Goal: Information Seeking & Learning: Learn about a topic

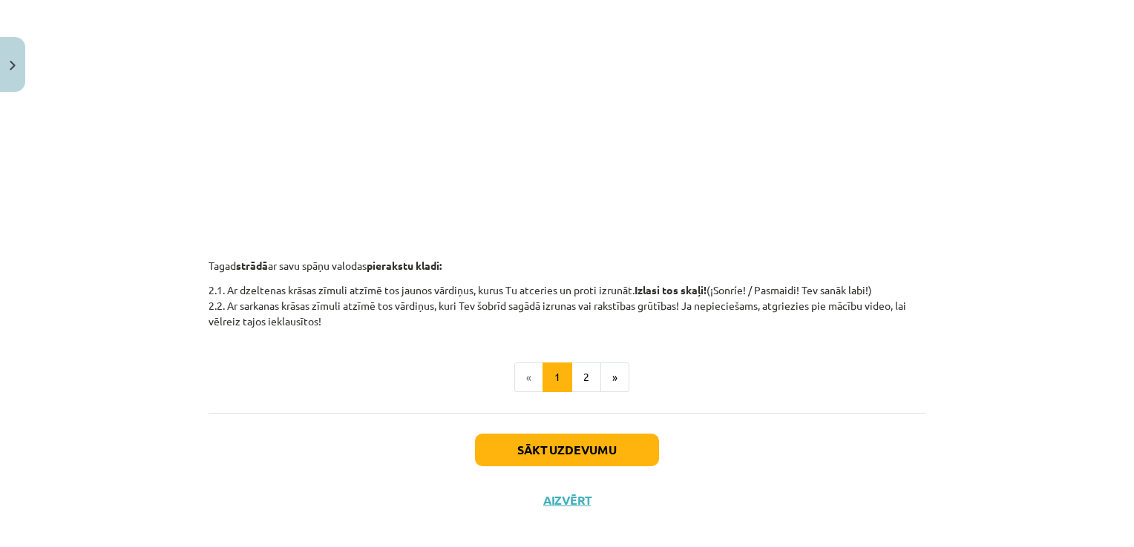
scroll to position [519, 0]
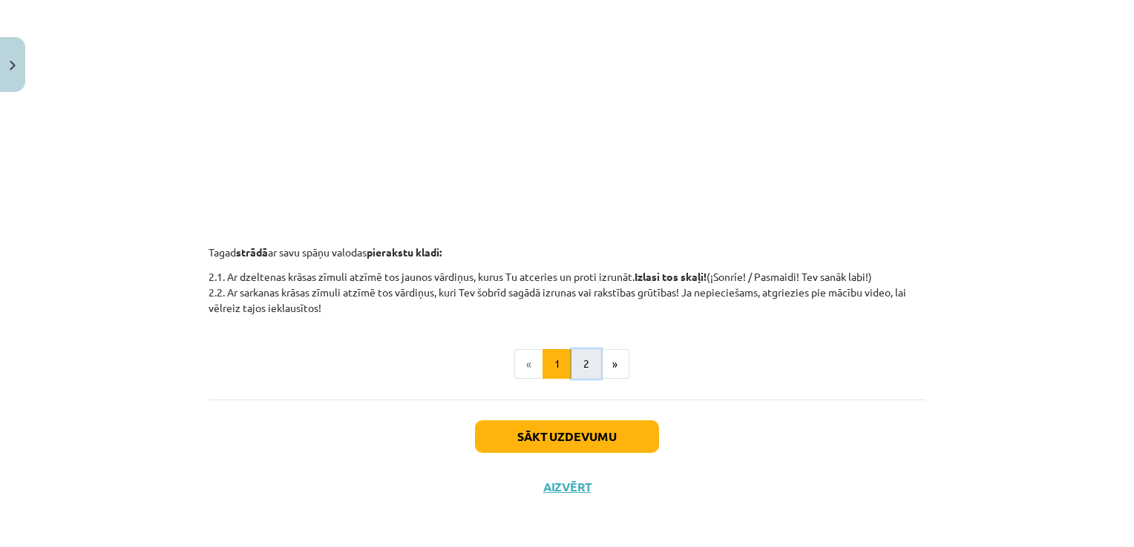
click at [583, 358] on button "2" at bounding box center [586, 364] width 30 height 30
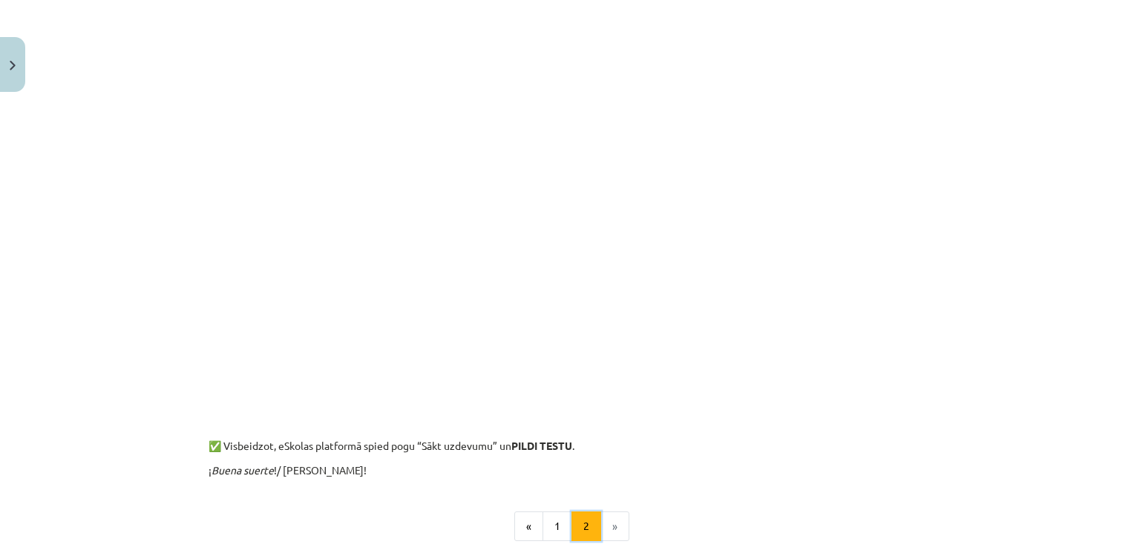
scroll to position [1632, 0]
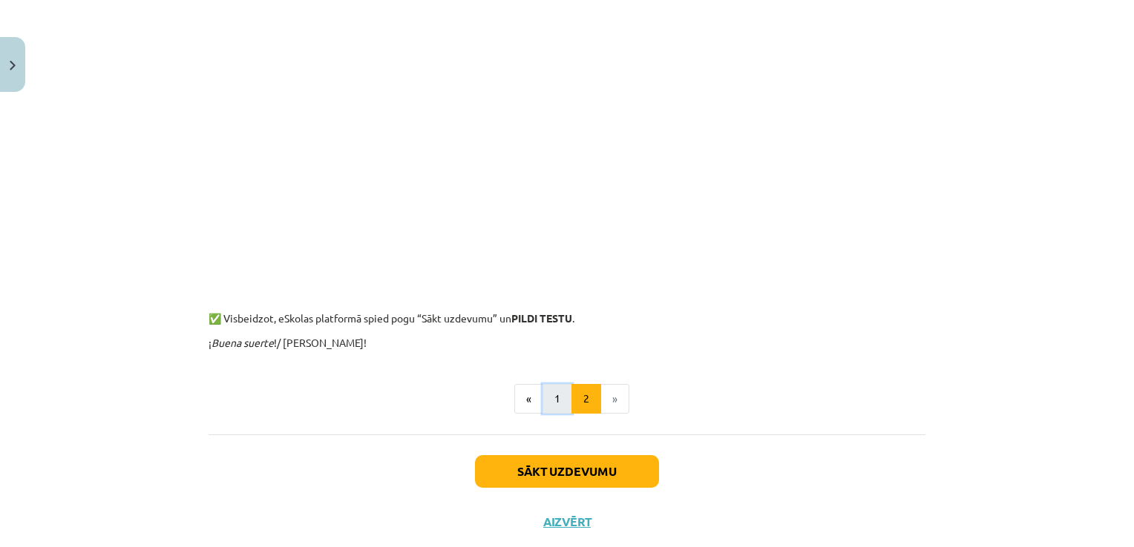
click at [558, 394] on button "1" at bounding box center [557, 399] width 30 height 30
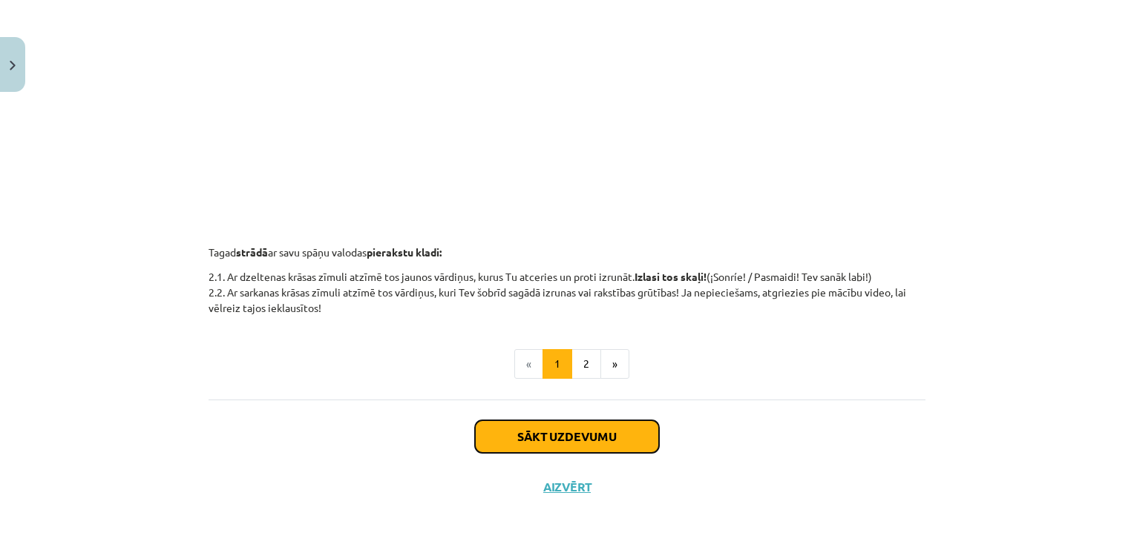
click at [540, 441] on button "Sākt uzdevumu" at bounding box center [567, 437] width 184 height 33
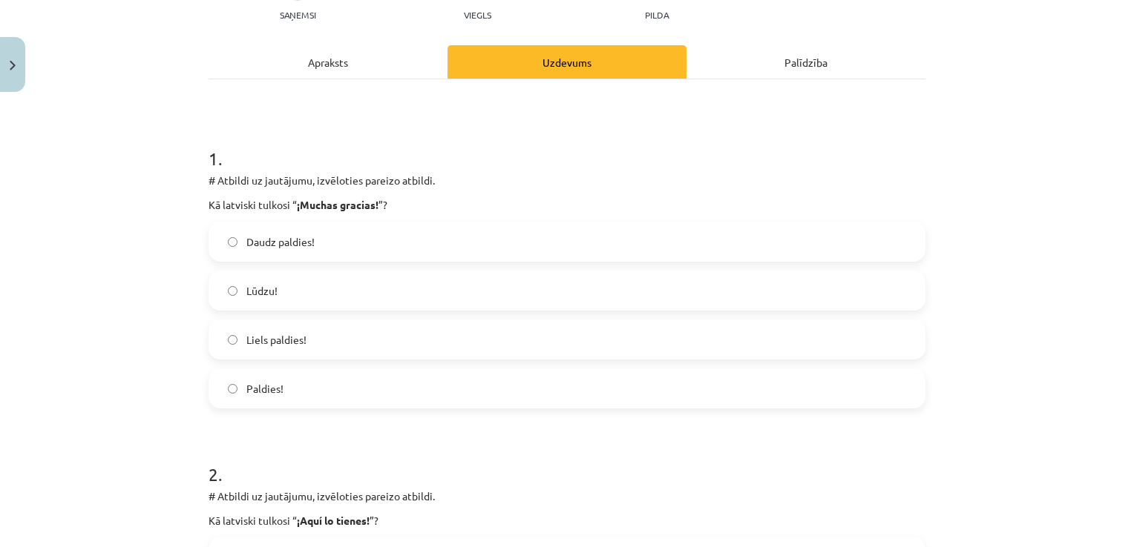
scroll to position [185, 0]
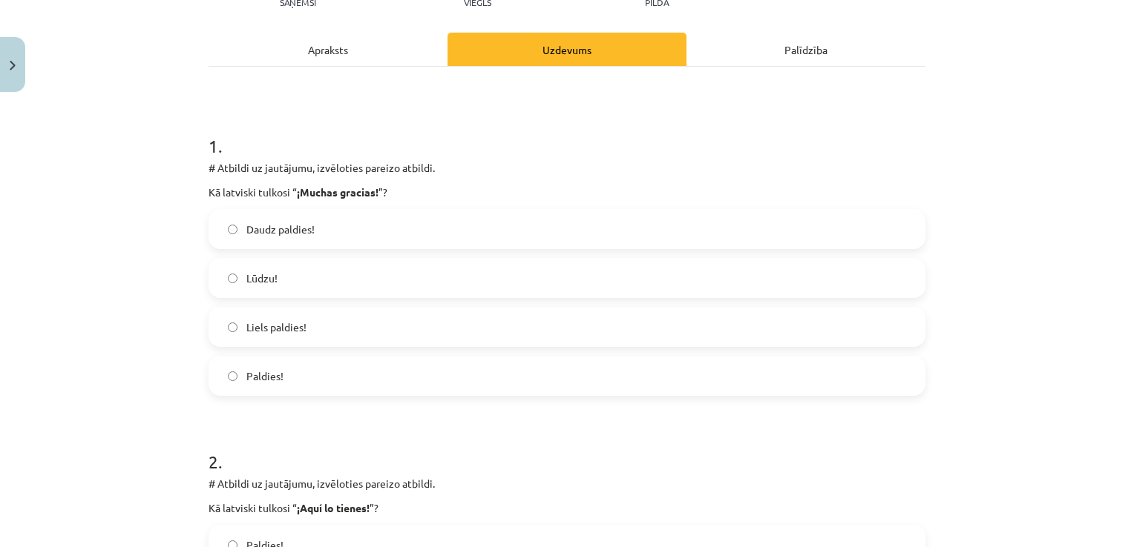
click at [246, 327] on span "Liels paldies!" at bounding box center [276, 328] width 60 height 16
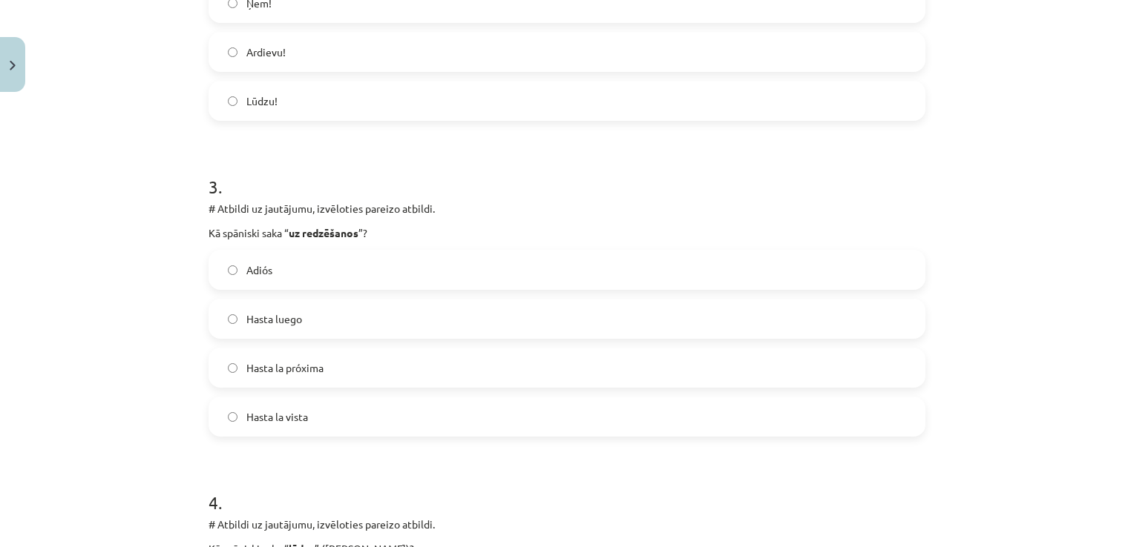
scroll to position [779, 0]
click at [250, 309] on span "Hasta luego" at bounding box center [274, 317] width 56 height 16
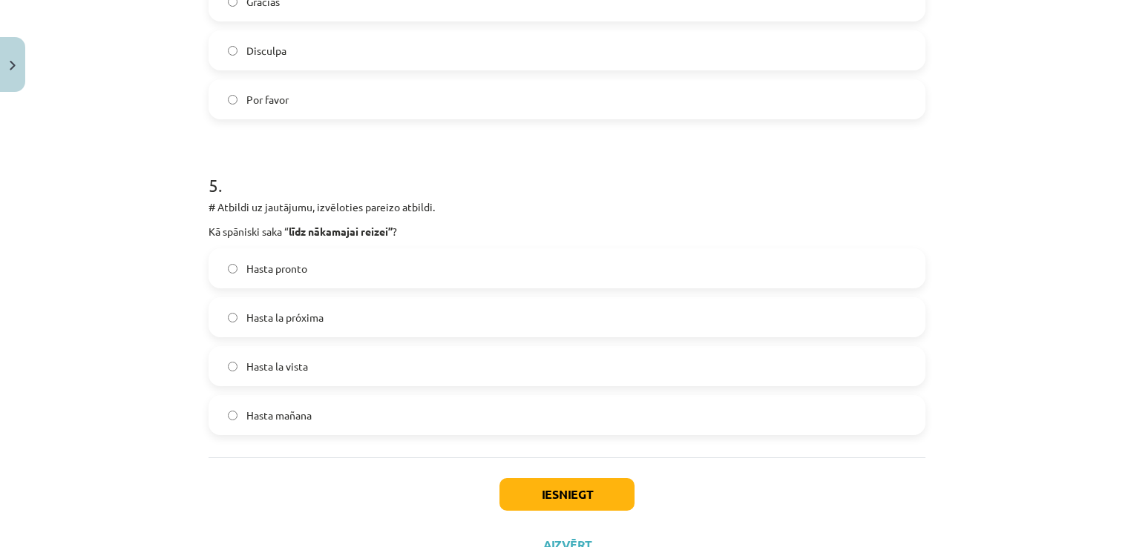
scroll to position [1447, 0]
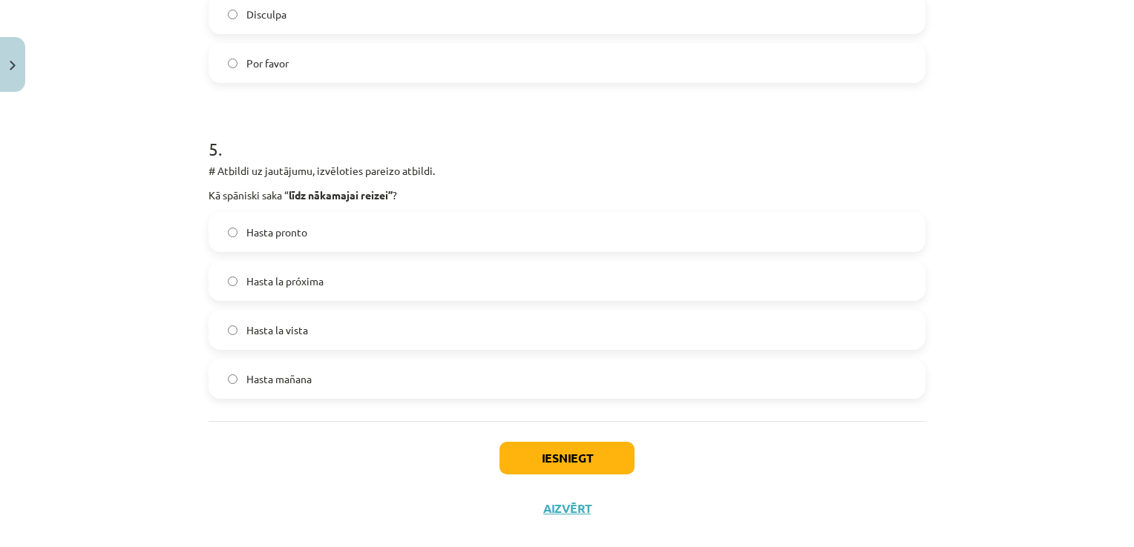
click at [270, 289] on label "Hasta la próxima" at bounding box center [567, 281] width 714 height 37
click at [568, 461] on button "Iesniegt" at bounding box center [566, 458] width 135 height 33
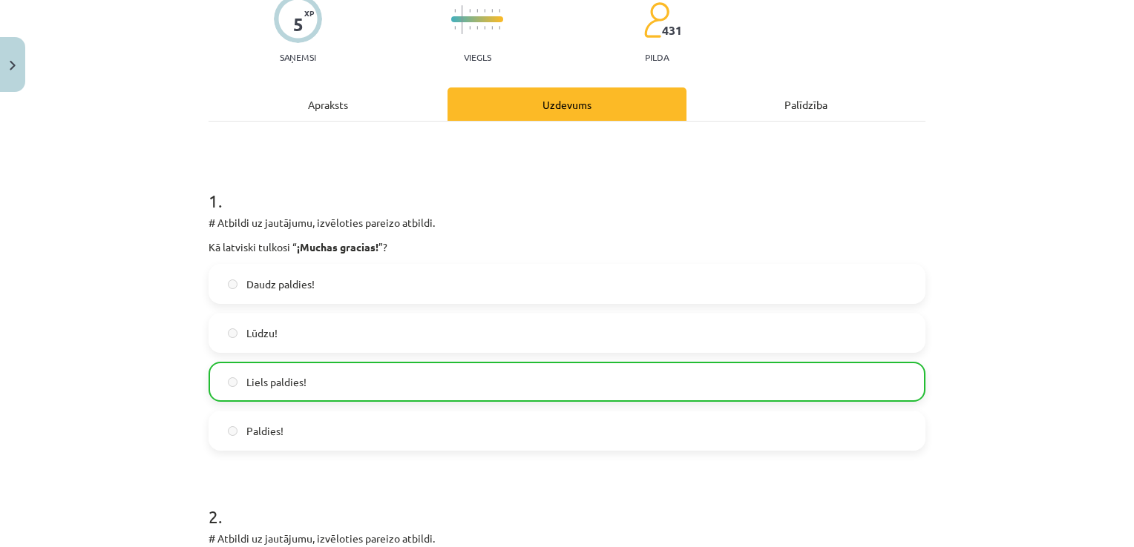
scroll to position [0, 0]
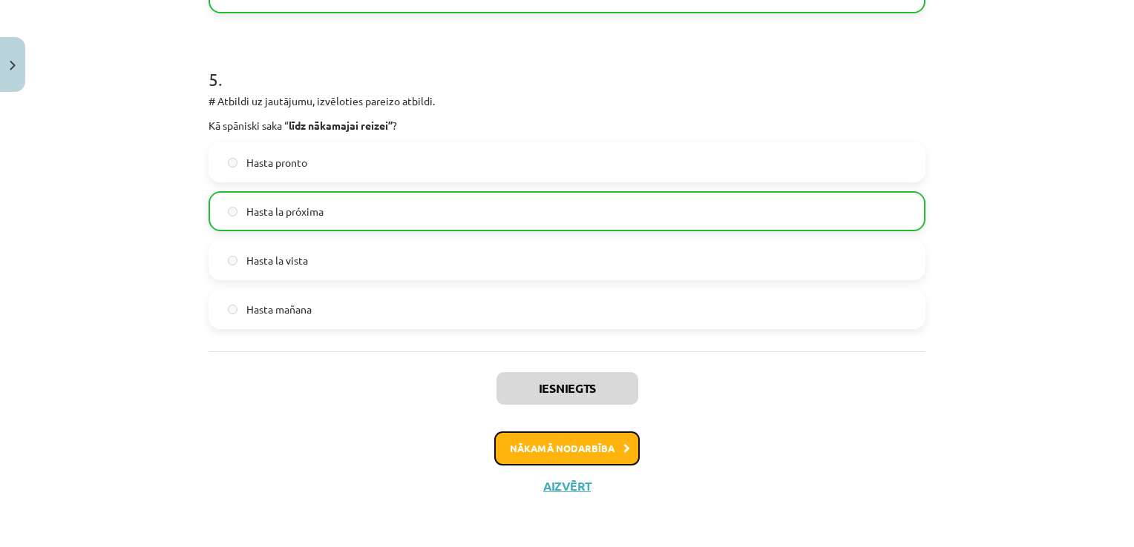
click at [535, 441] on button "Nākamā nodarbība" at bounding box center [566, 449] width 145 height 34
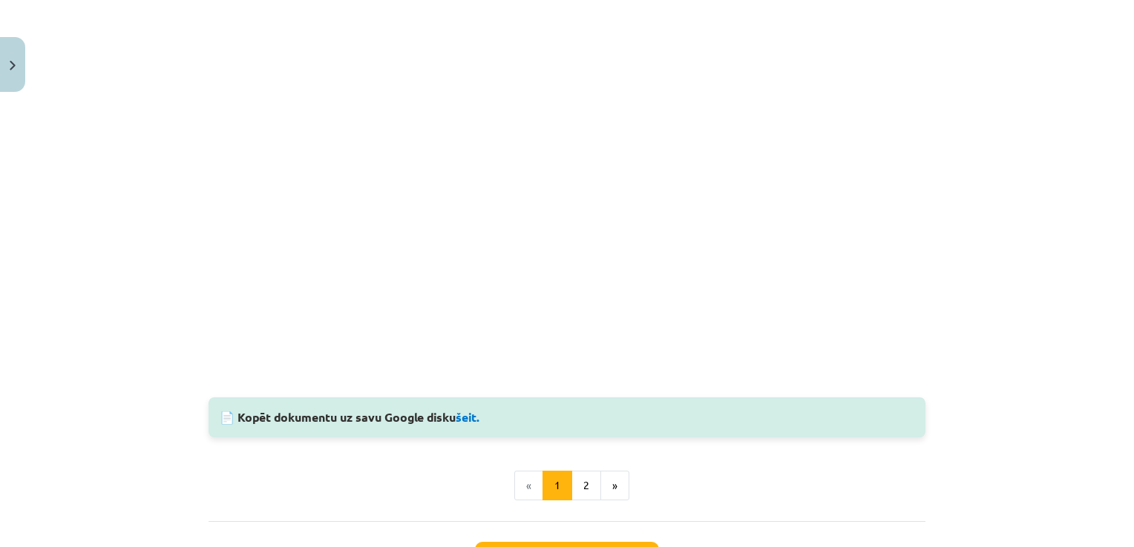
scroll to position [1338, 0]
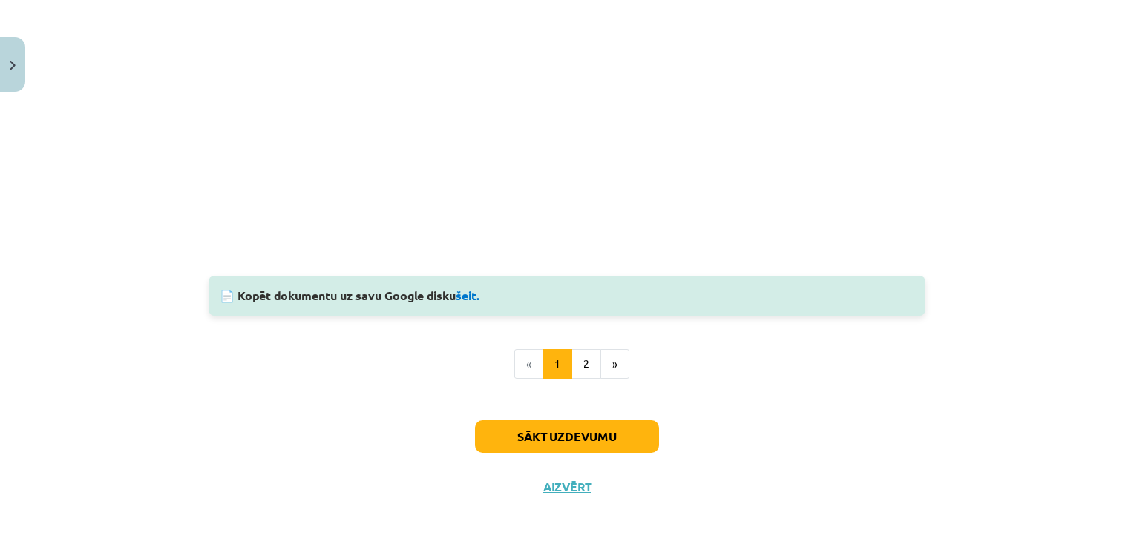
click at [518, 361] on li "«" at bounding box center [528, 364] width 29 height 30
click at [524, 361] on li "«" at bounding box center [528, 364] width 29 height 30
click at [579, 361] on button "2" at bounding box center [586, 364] width 30 height 30
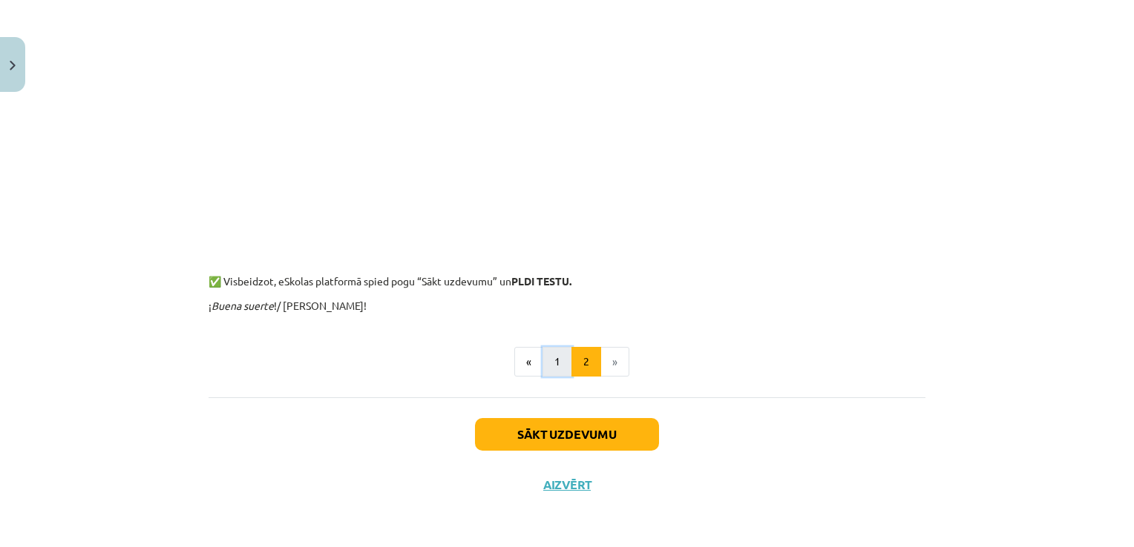
click at [552, 364] on button "1" at bounding box center [557, 362] width 30 height 30
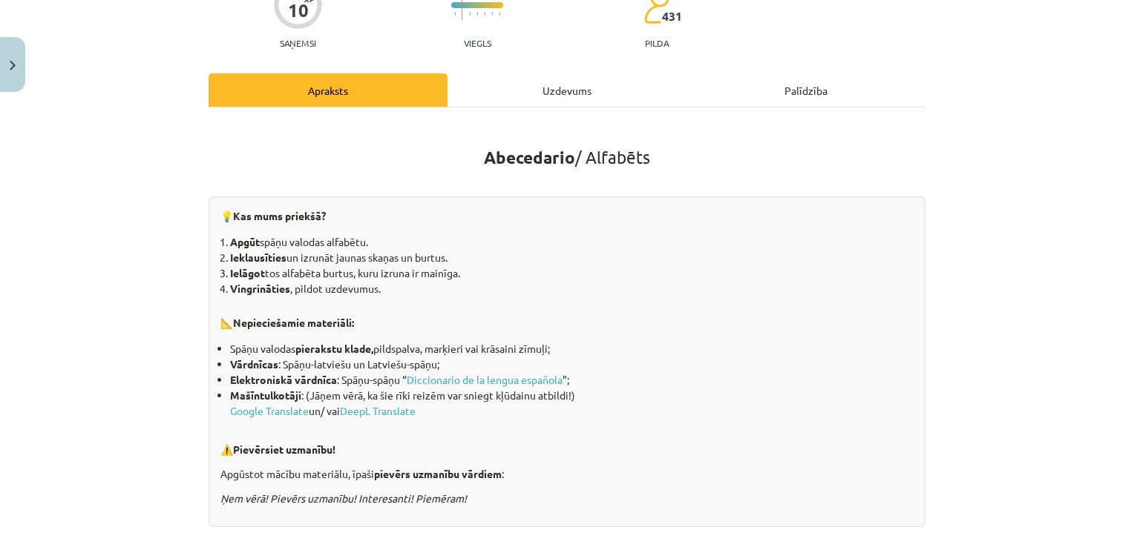
scroll to position [148, 0]
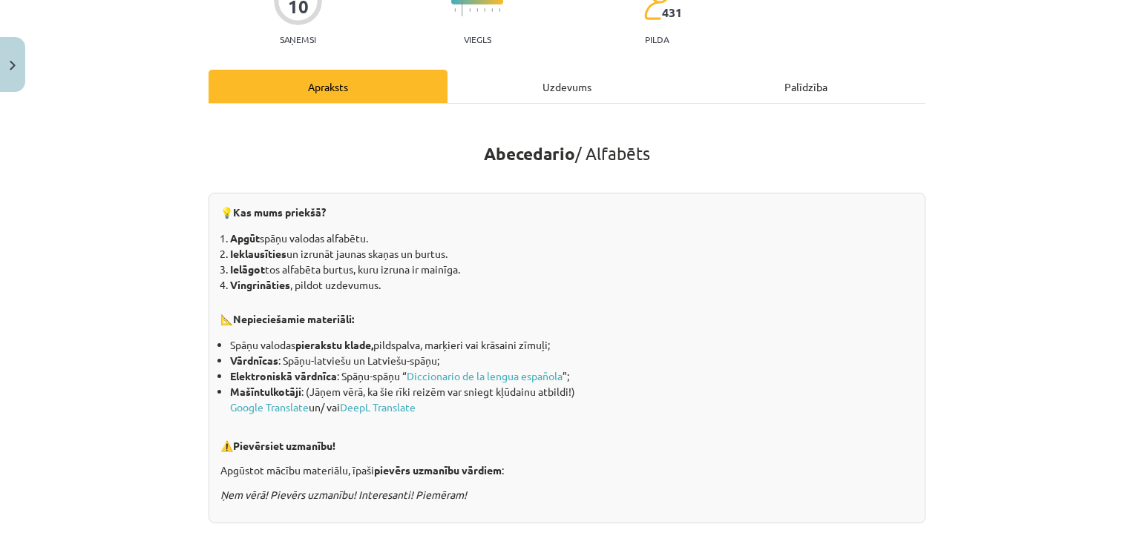
click at [553, 85] on div "Uzdevums" at bounding box center [566, 86] width 239 height 33
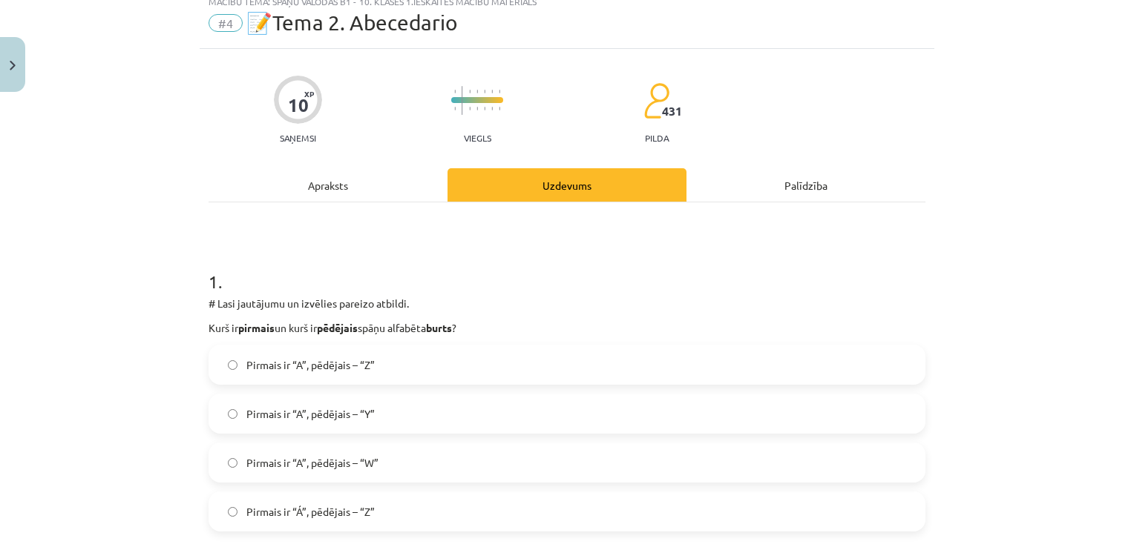
scroll to position [37, 0]
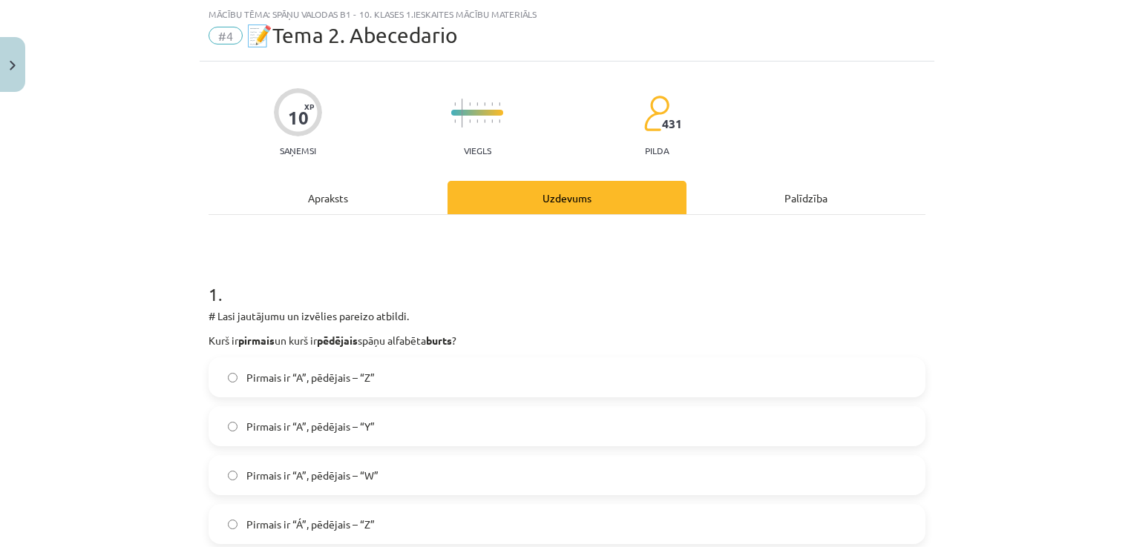
click at [317, 196] on div "Apraksts" at bounding box center [327, 197] width 239 height 33
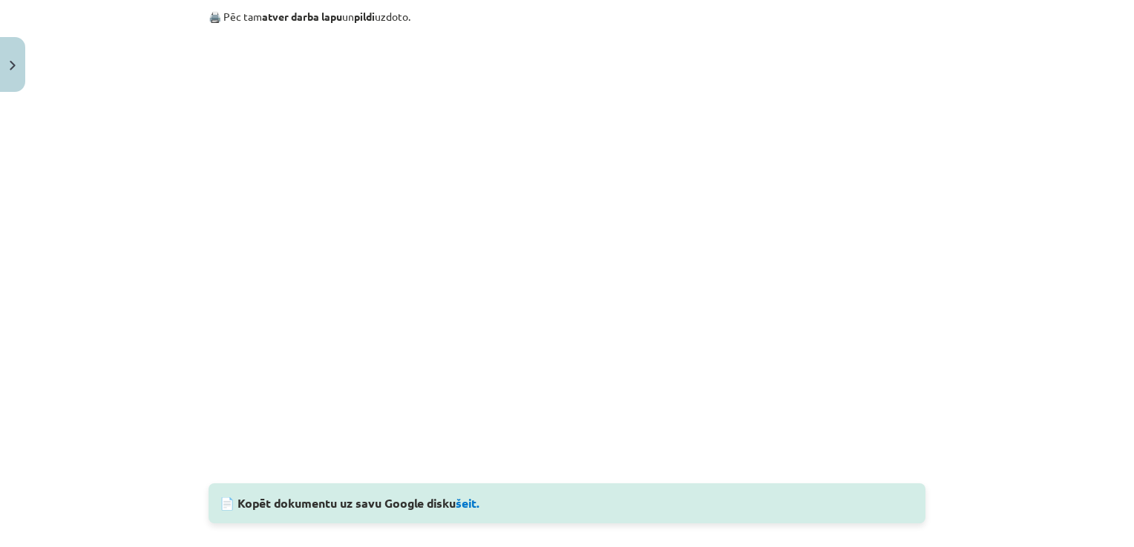
scroll to position [1150, 0]
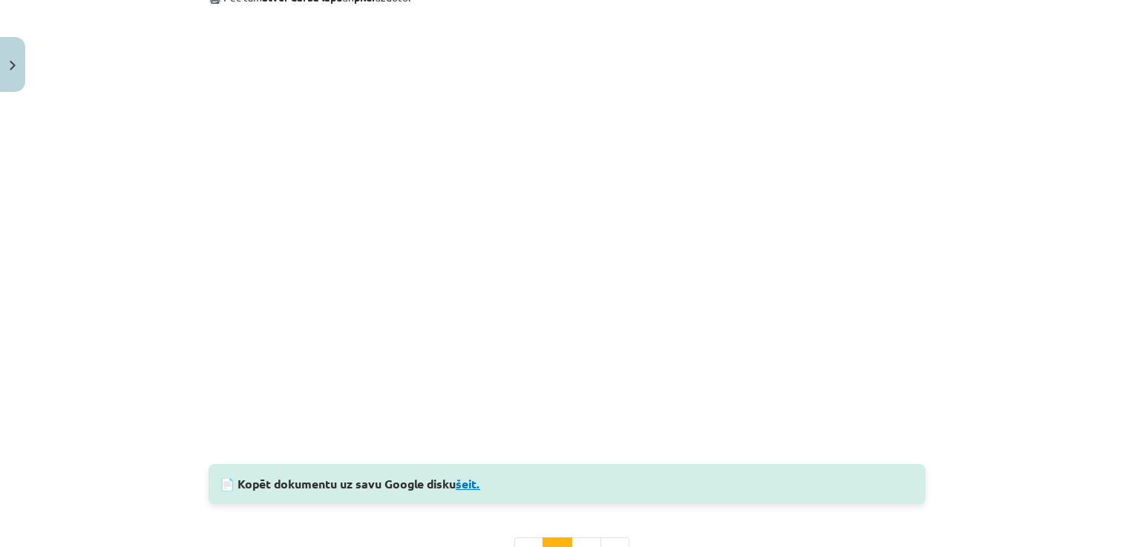
click at [470, 482] on link "šeit." at bounding box center [467, 484] width 24 height 16
